Goal: Transaction & Acquisition: Register for event/course

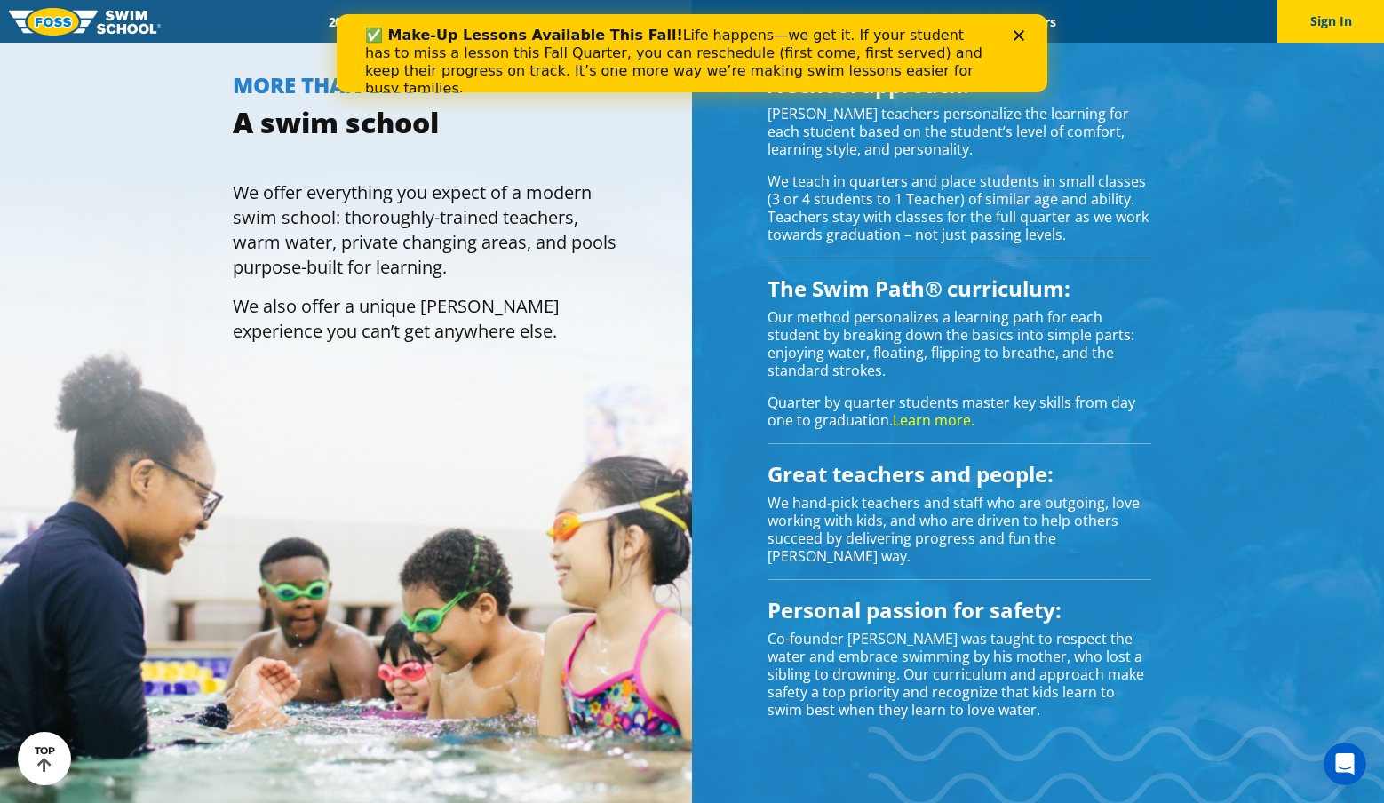
scroll to position [1742, 0]
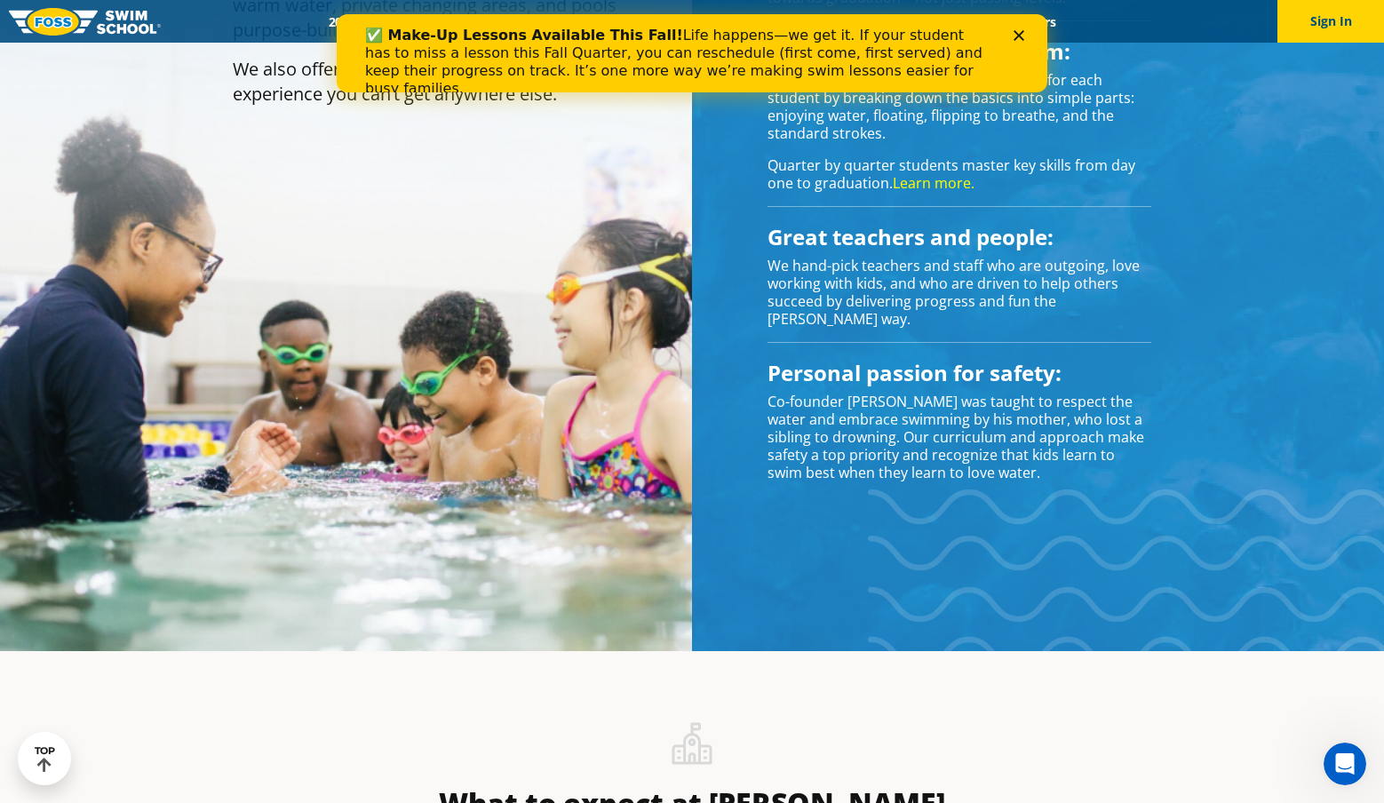
click at [1015, 37] on icon "Close" at bounding box center [1019, 35] width 11 height 11
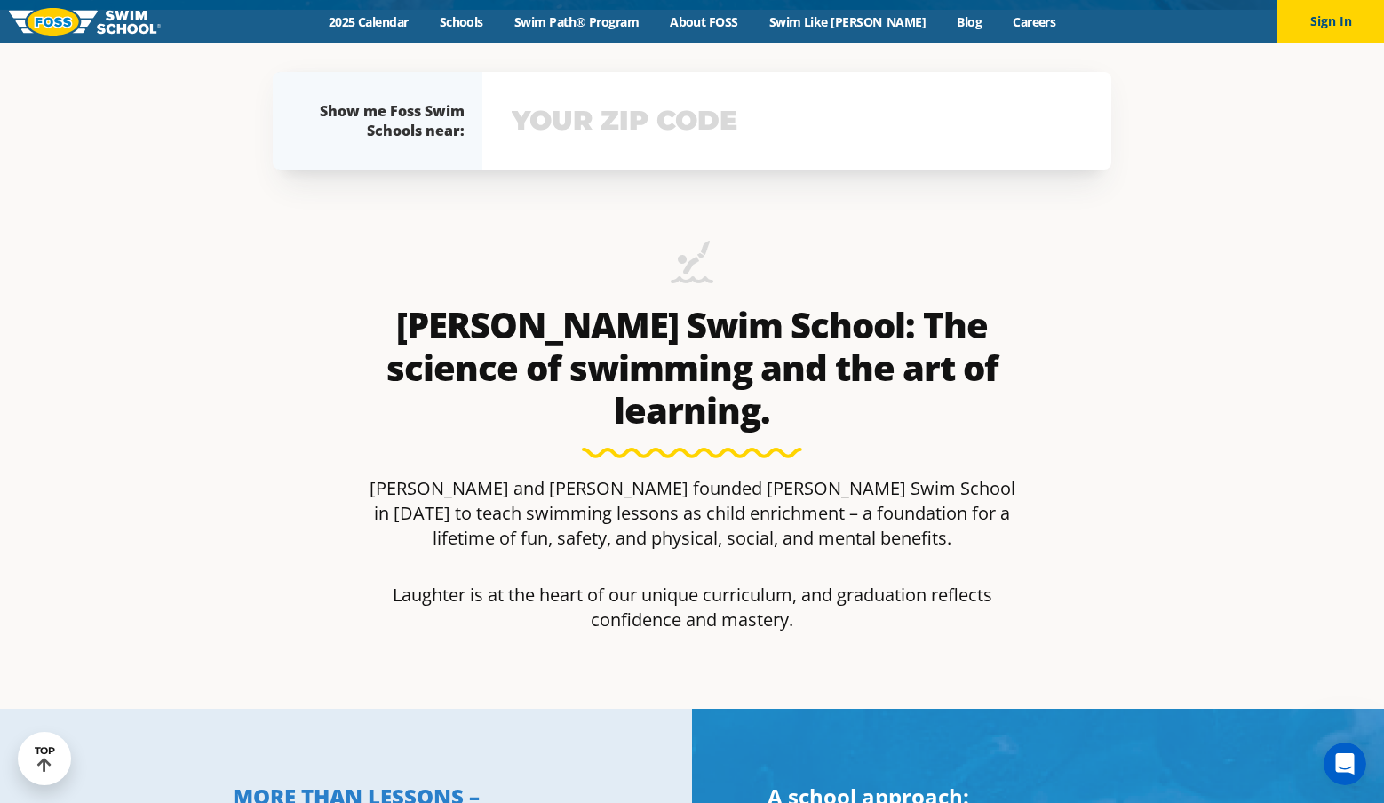
scroll to position [0, 0]
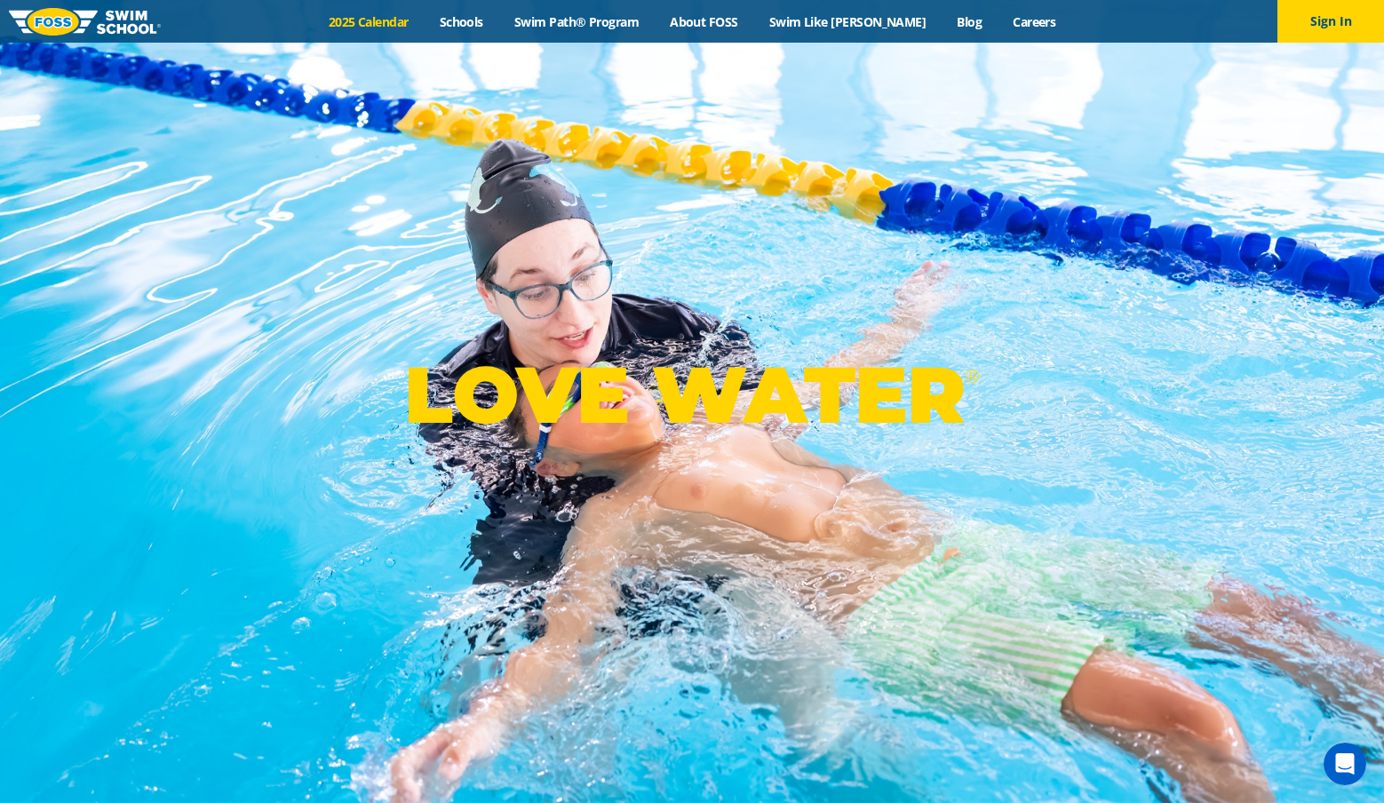
click at [424, 15] on link "2025 Calendar" at bounding box center [368, 21] width 111 height 17
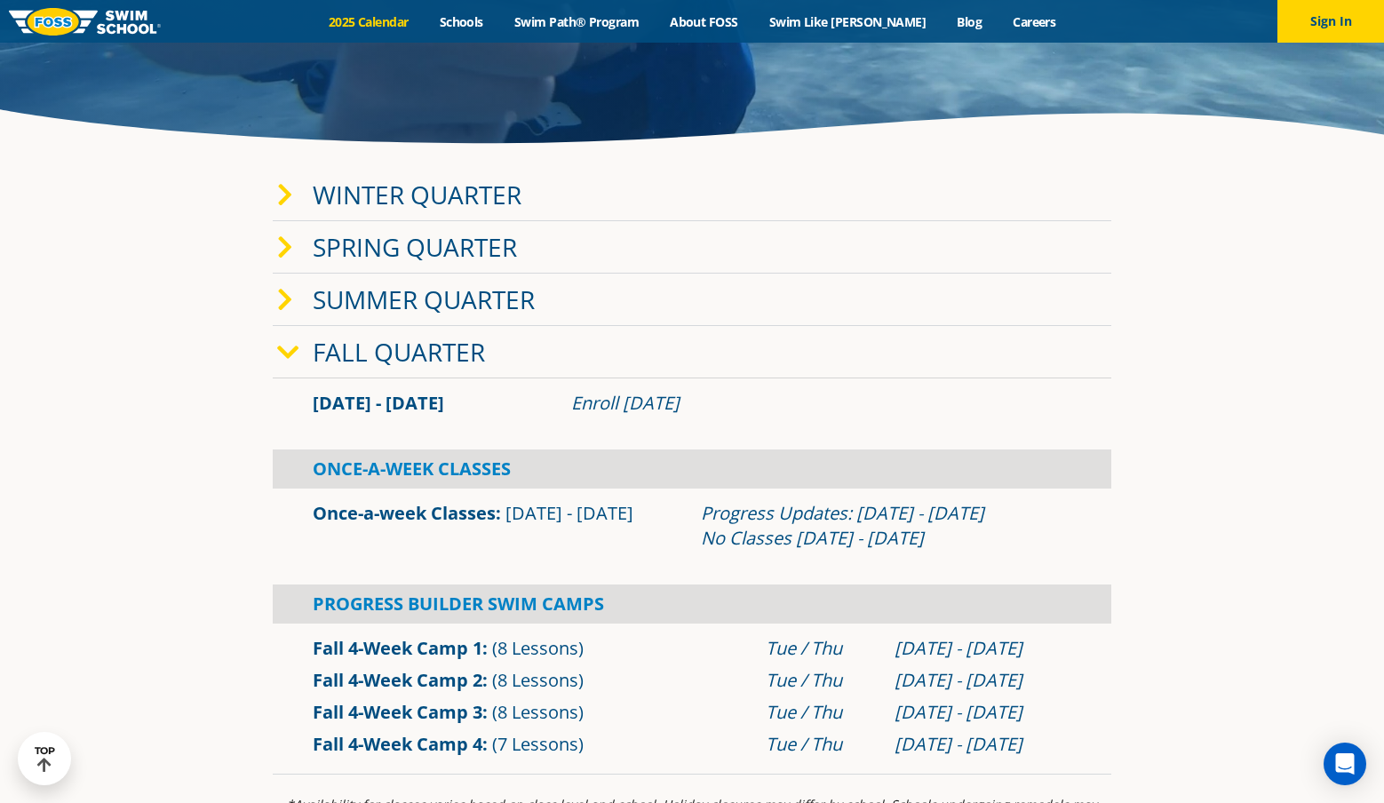
scroll to position [410, 0]
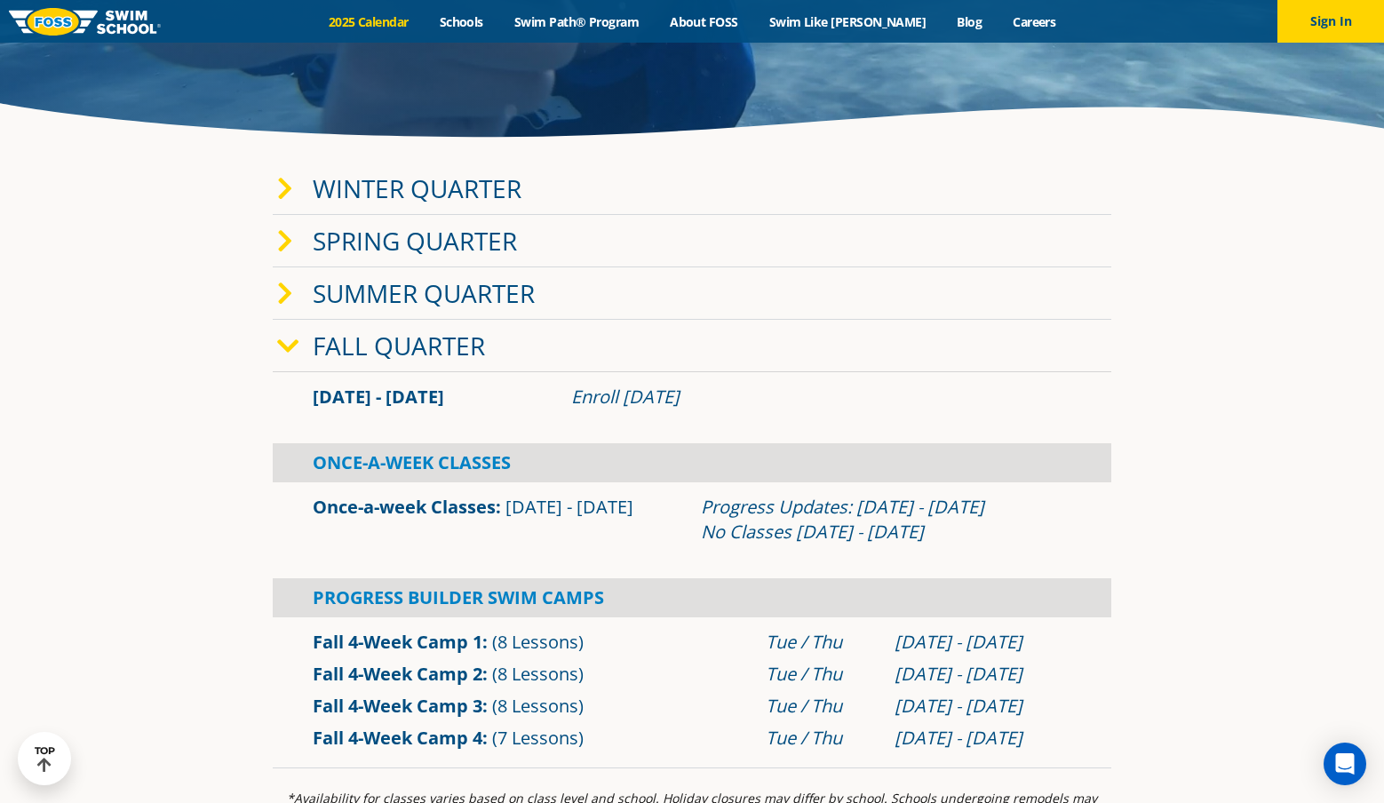
click at [291, 192] on icon at bounding box center [285, 189] width 16 height 25
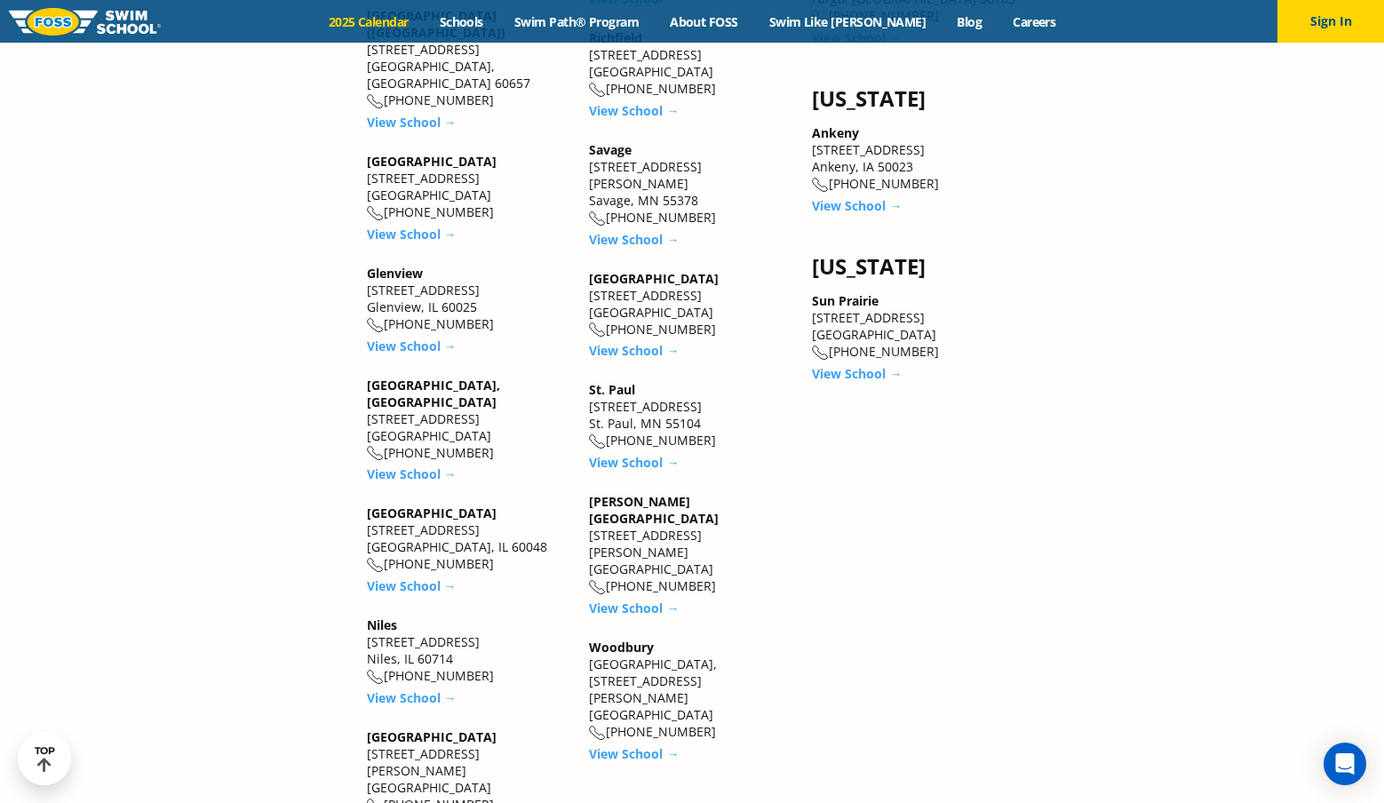
scroll to position [2922, 0]
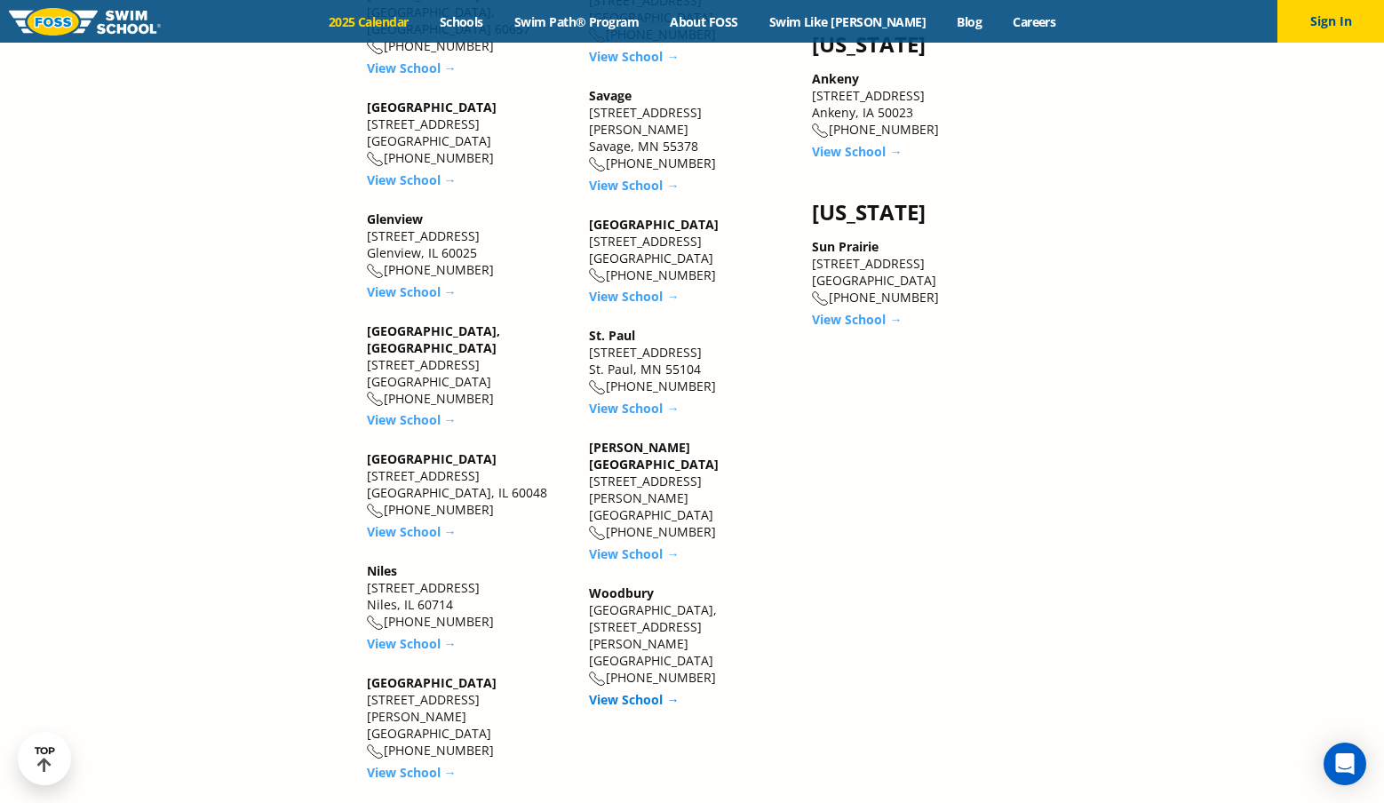
click at [643, 691] on link "View School →" at bounding box center [634, 699] width 90 height 17
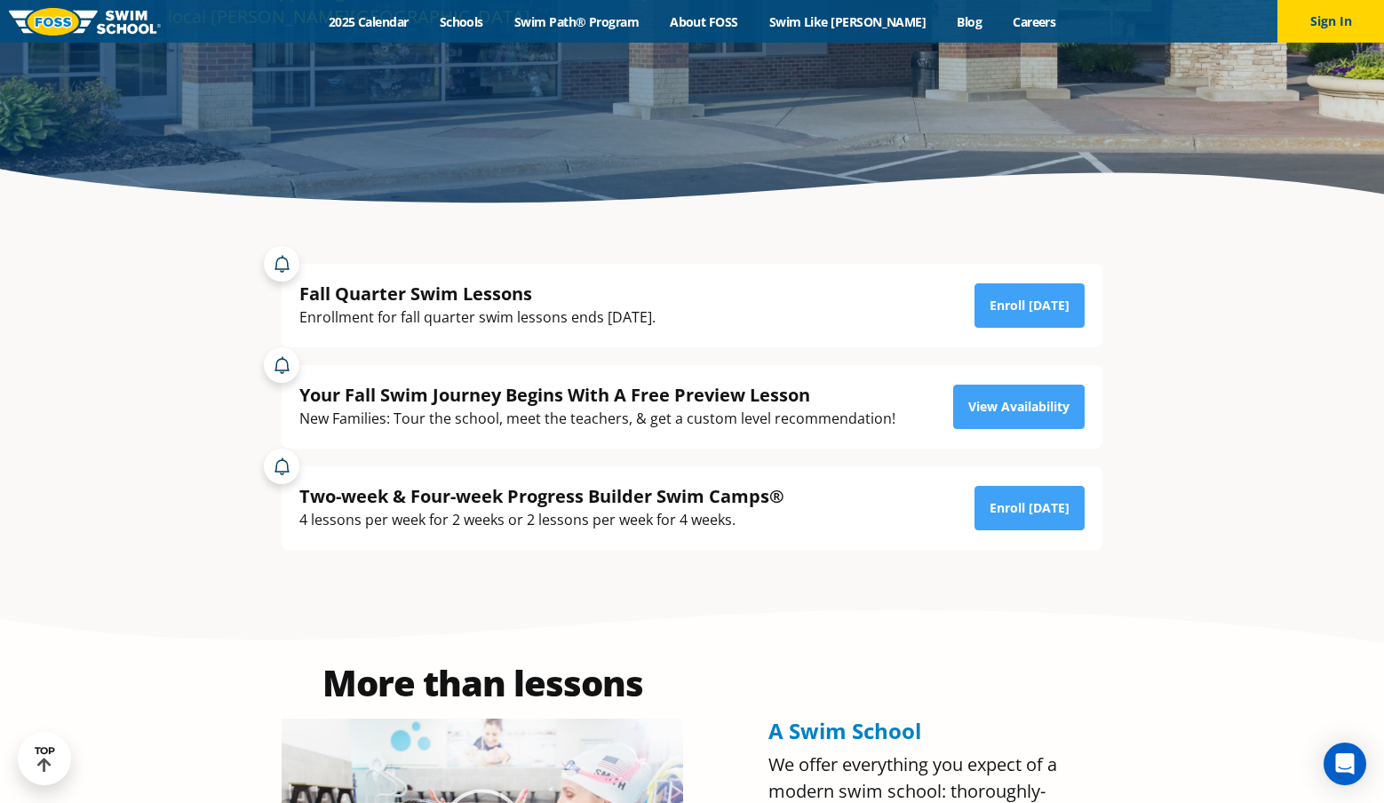
scroll to position [274, 0]
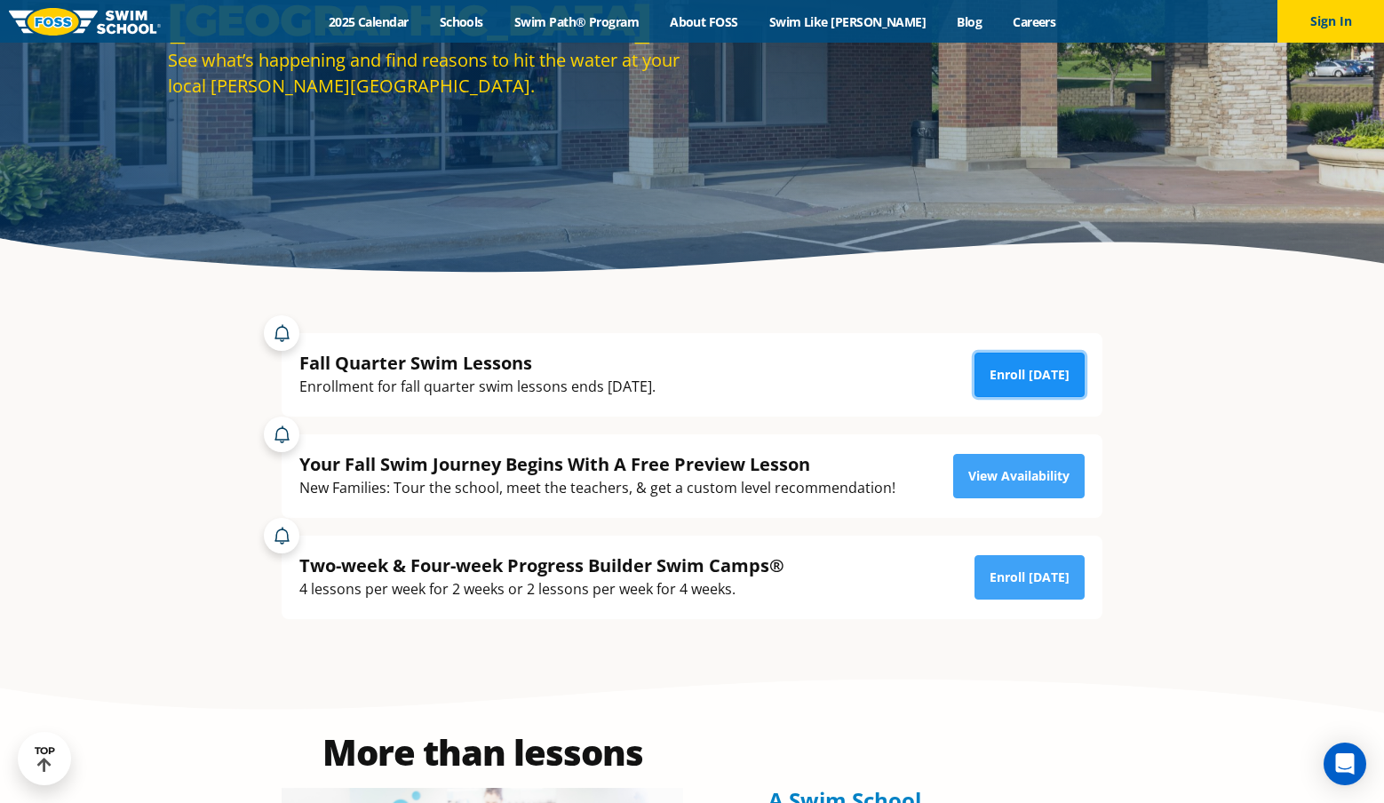
click at [1036, 385] on link "Enroll [DATE]" at bounding box center [1029, 375] width 110 height 44
